Goal: Communication & Community: Connect with others

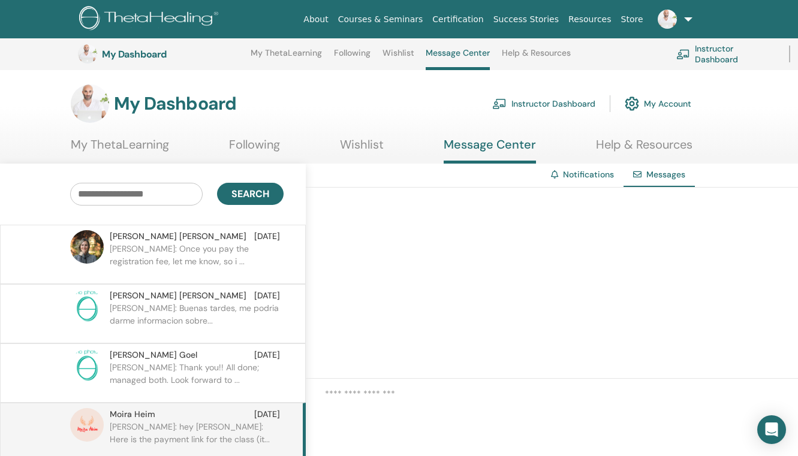
scroll to position [208, 70]
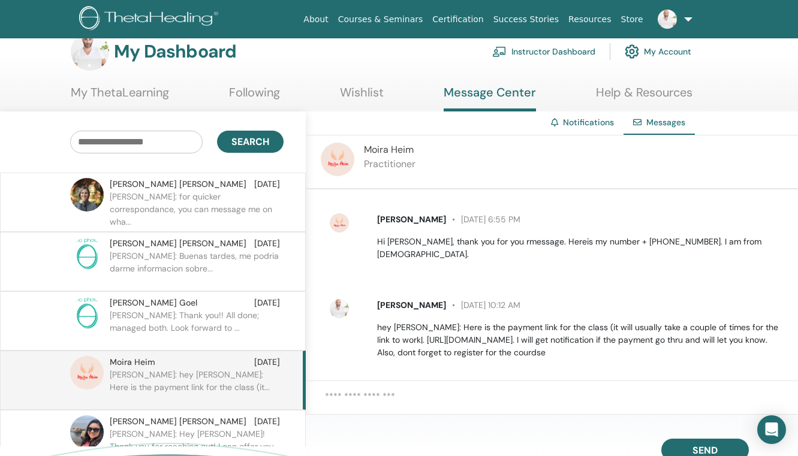
scroll to position [20, 0]
click at [233, 200] on p "ELIAS: for quicker correspondance, you can message me on wha..." at bounding box center [197, 209] width 174 height 36
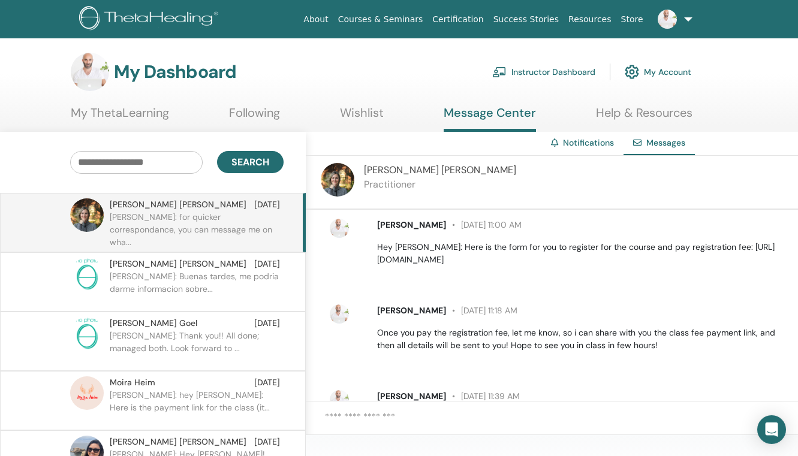
scroll to position [187, 0]
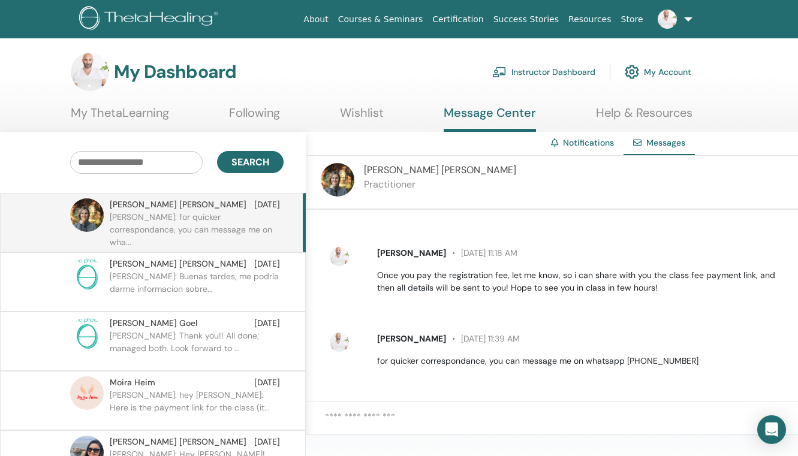
click at [173, 402] on p "[PERSON_NAME]: hey [PERSON_NAME]: Here is the payment link for the class (it..." at bounding box center [197, 407] width 174 height 36
